Goal: Check status: Check status

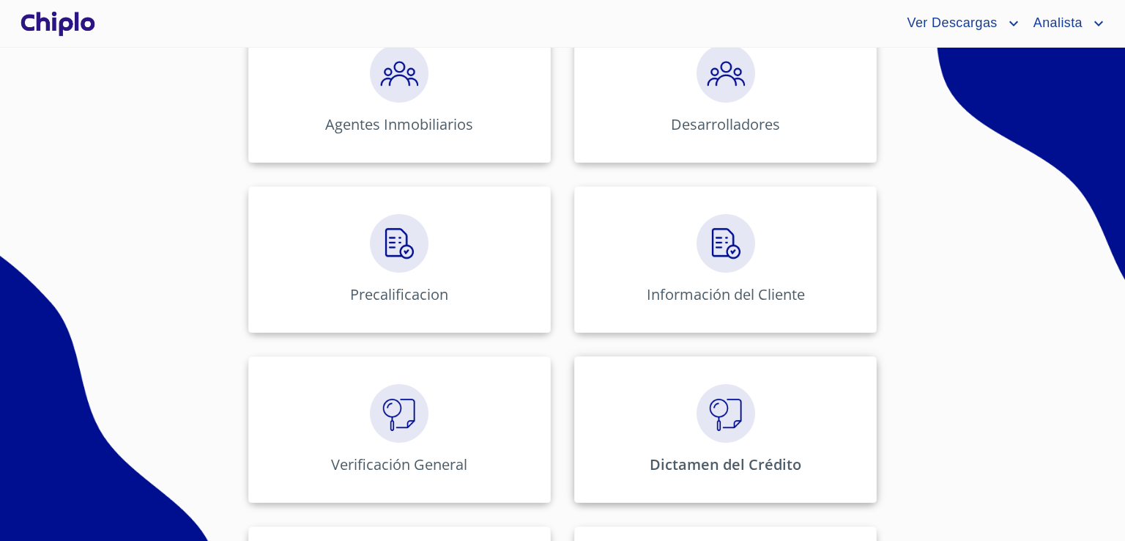
scroll to position [439, 0]
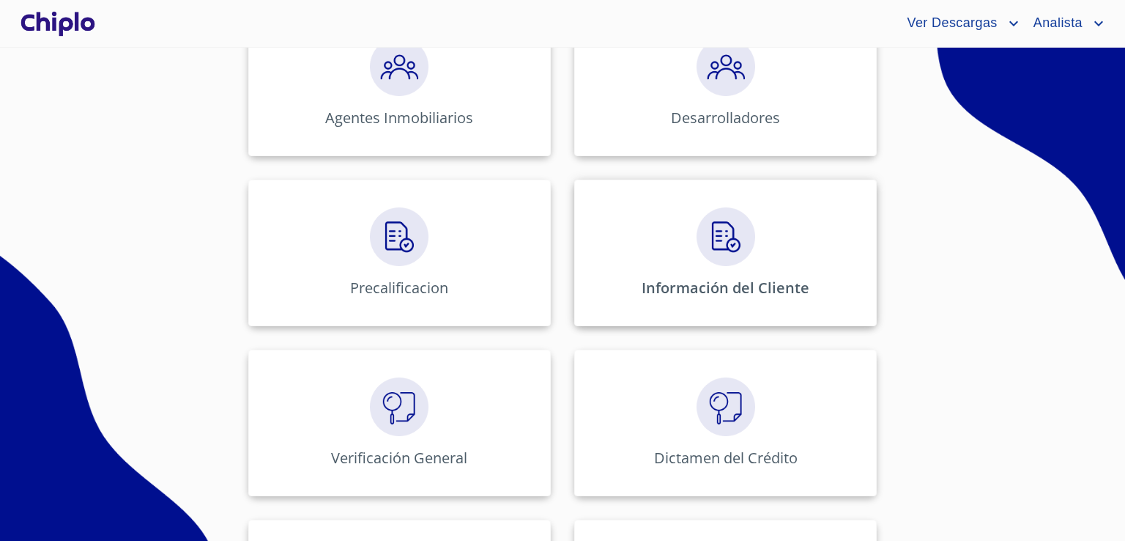
click at [725, 271] on div "Información del Cliente" at bounding box center [725, 252] width 302 height 146
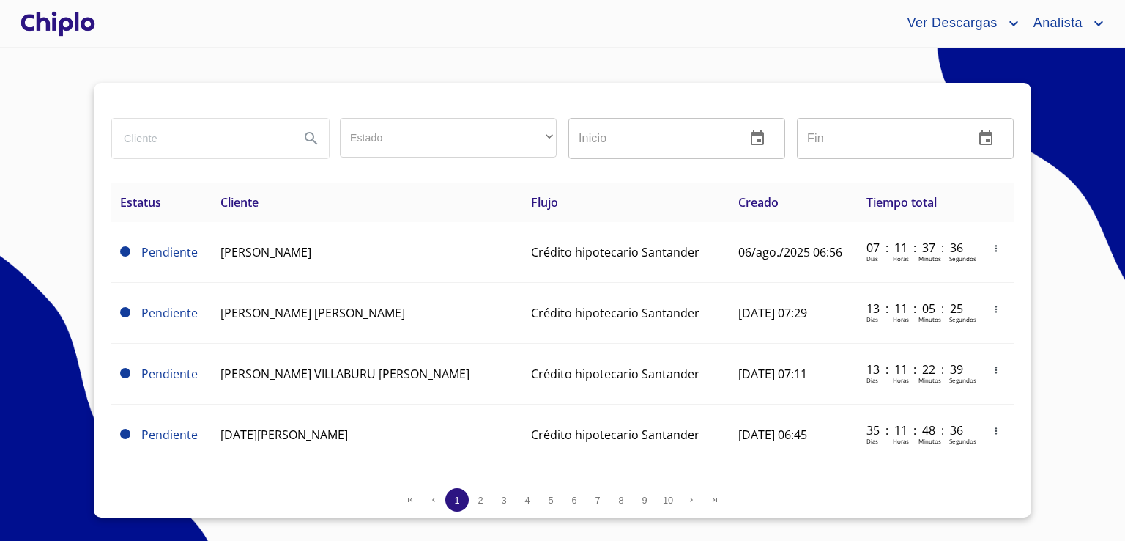
click at [37, 26] on div at bounding box center [58, 23] width 81 height 47
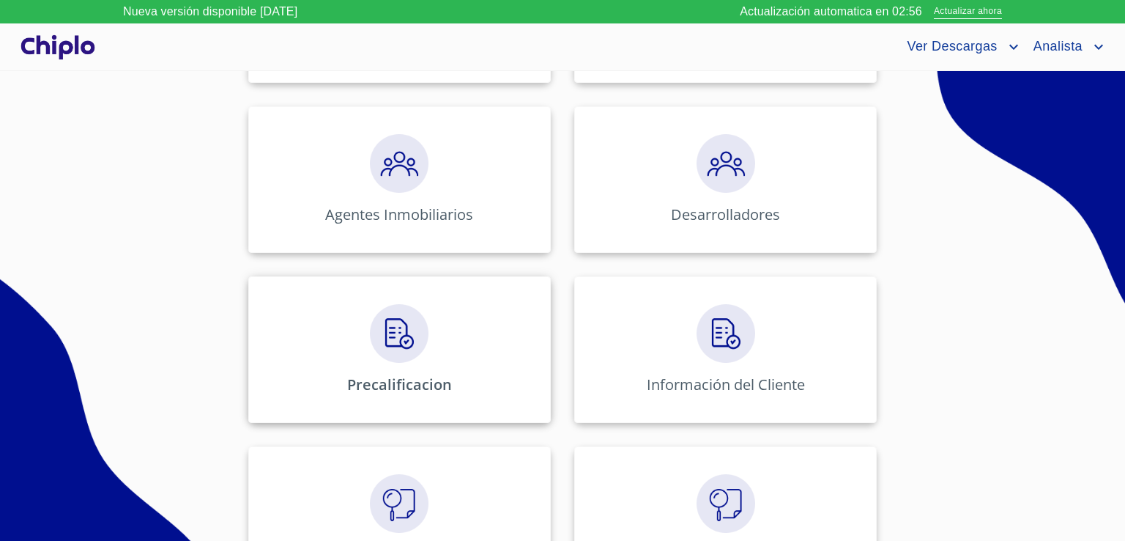
scroll to position [220, 0]
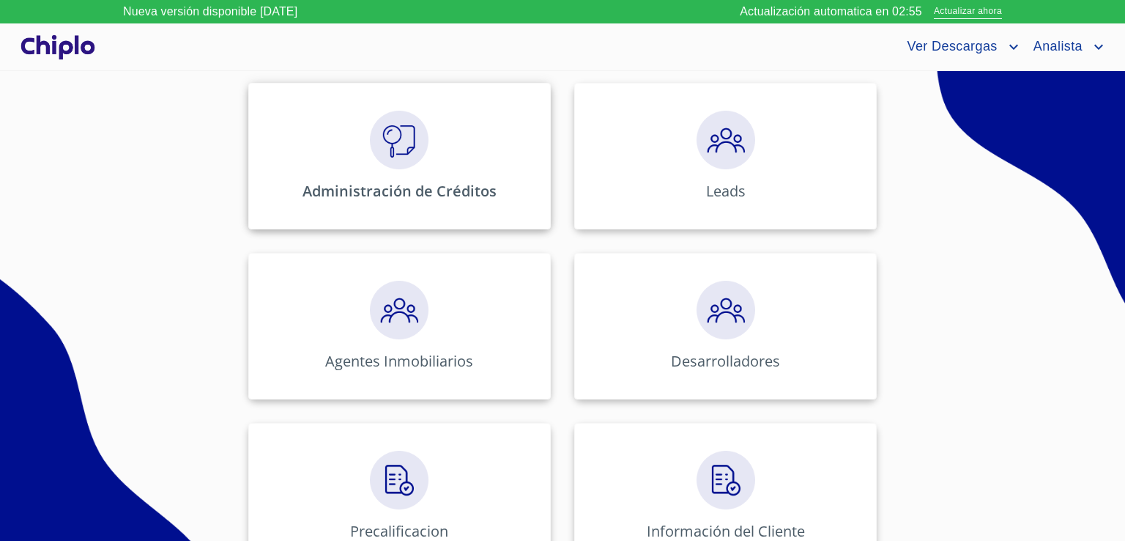
click at [483, 200] on div "Administración de Créditos" at bounding box center [399, 156] width 302 height 146
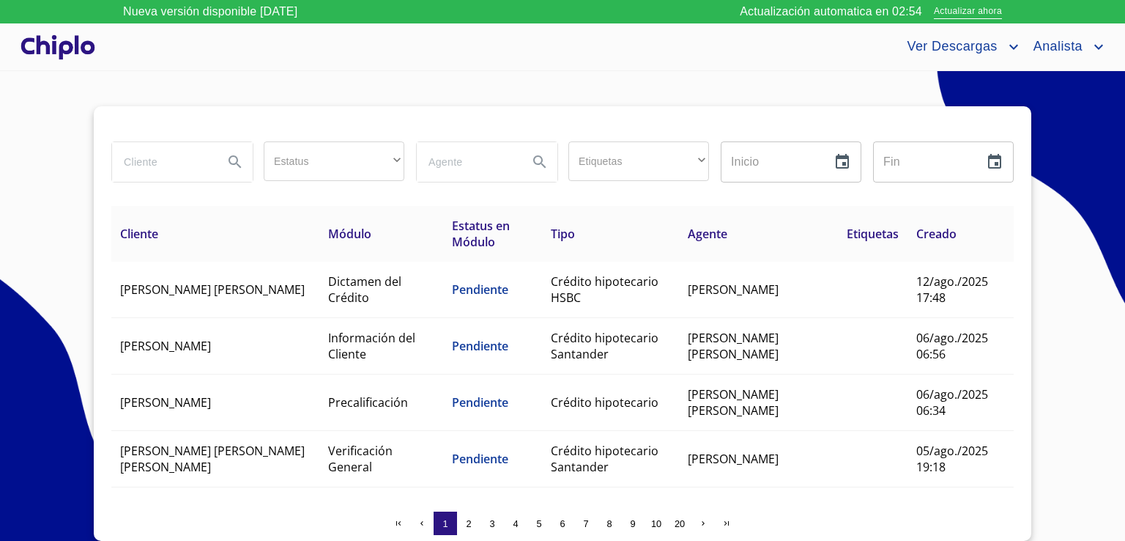
click at [171, 153] on input "search" at bounding box center [162, 162] width 100 height 40
paste input "[PERSON_NAME] [PERSON_NAME] [PERSON_NAME]"
type input "[PERSON_NAME] [PERSON_NAME] [PERSON_NAME]"
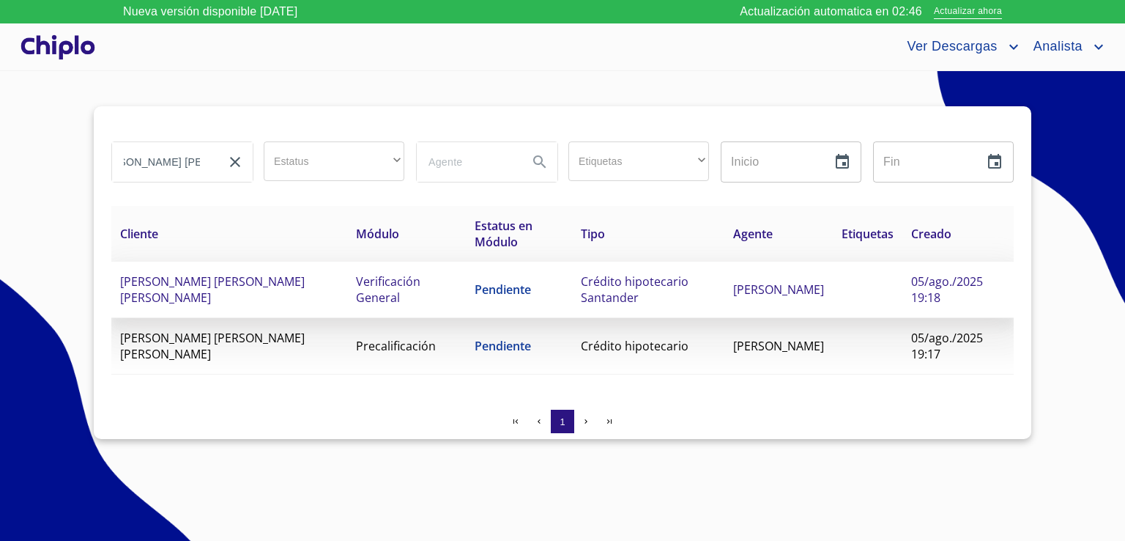
click at [233, 277] on span "[PERSON_NAME] [PERSON_NAME] [PERSON_NAME]" at bounding box center [212, 289] width 185 height 32
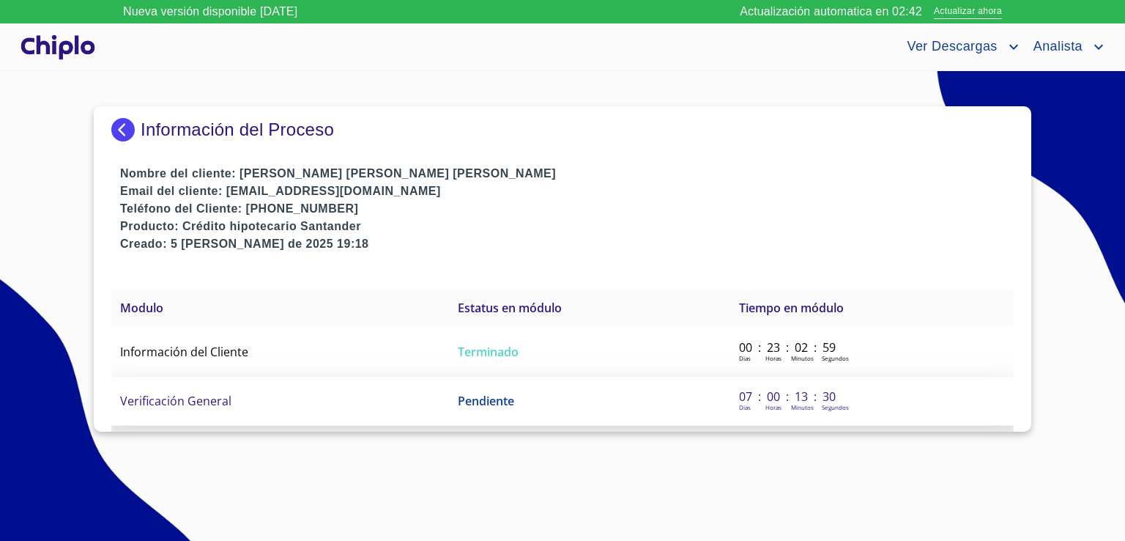
click at [317, 404] on td "Verificación General" at bounding box center [280, 400] width 338 height 49
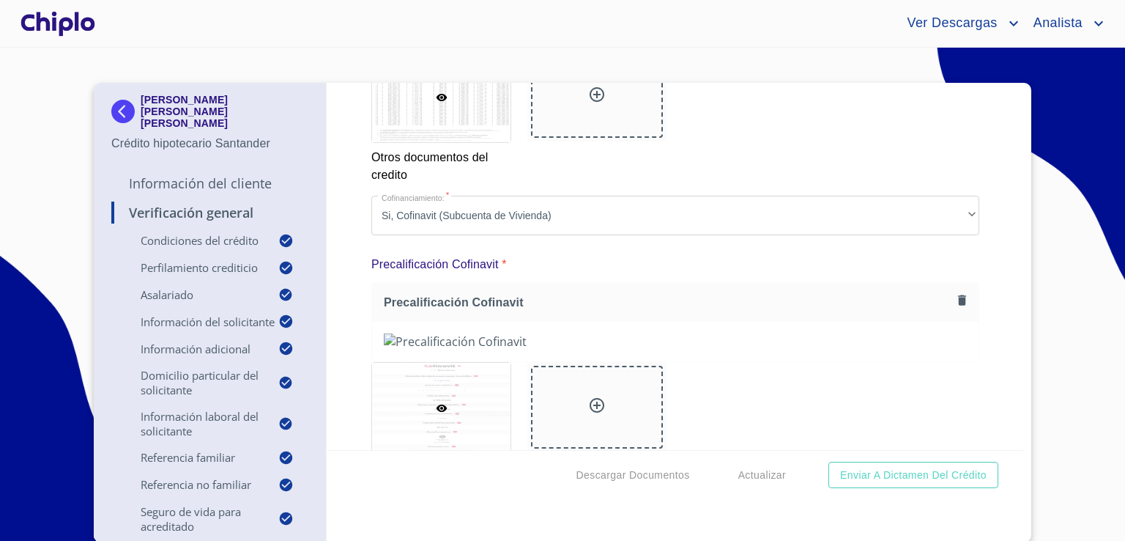
scroll to position [11207, 0]
